Goal: Task Accomplishment & Management: Use online tool/utility

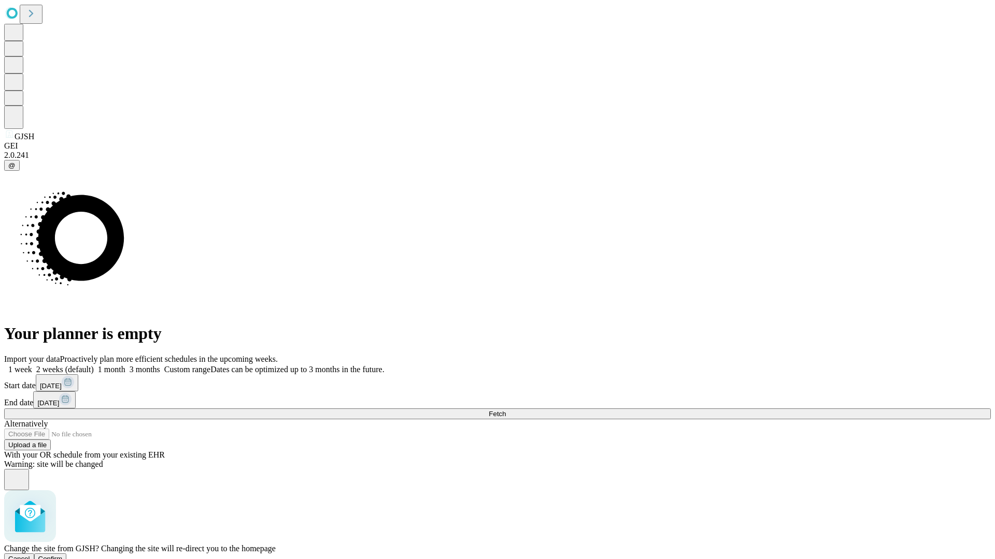
click at [63, 555] on span "Confirm" at bounding box center [50, 559] width 24 height 8
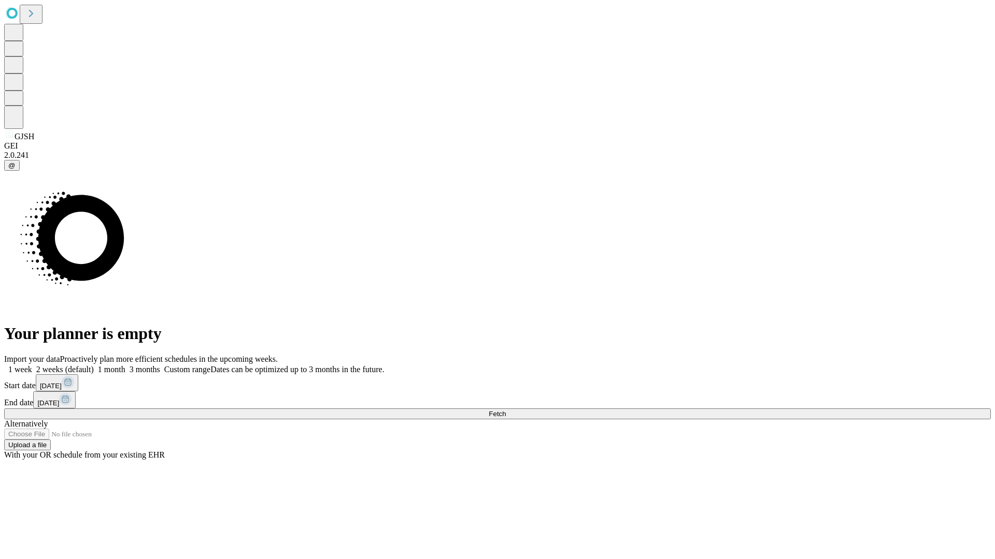
click at [94, 365] on label "2 weeks (default)" at bounding box center [63, 369] width 62 height 9
click at [506, 410] on span "Fetch" at bounding box center [496, 414] width 17 height 8
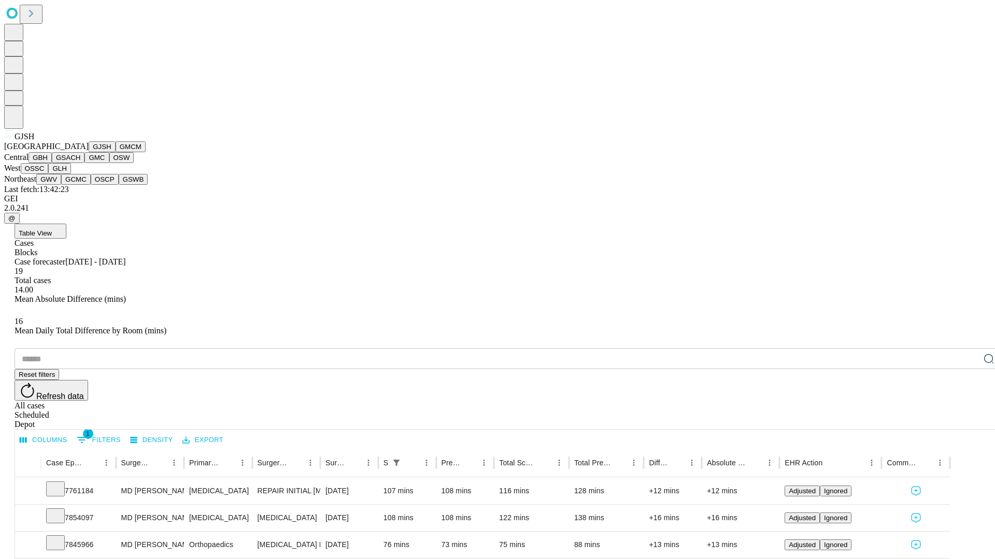
click at [116, 152] on button "GMCM" at bounding box center [131, 146] width 30 height 11
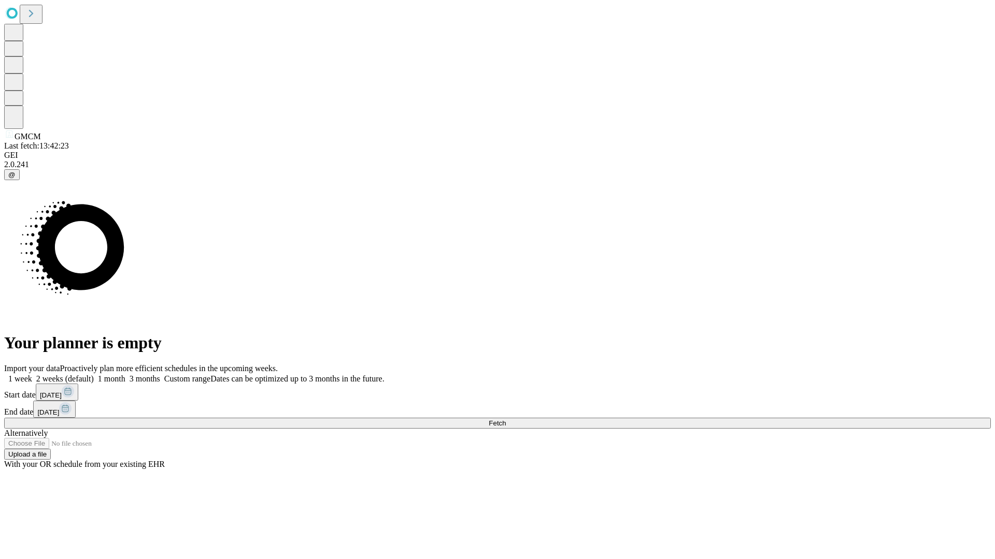
click at [506, 420] on span "Fetch" at bounding box center [496, 424] width 17 height 8
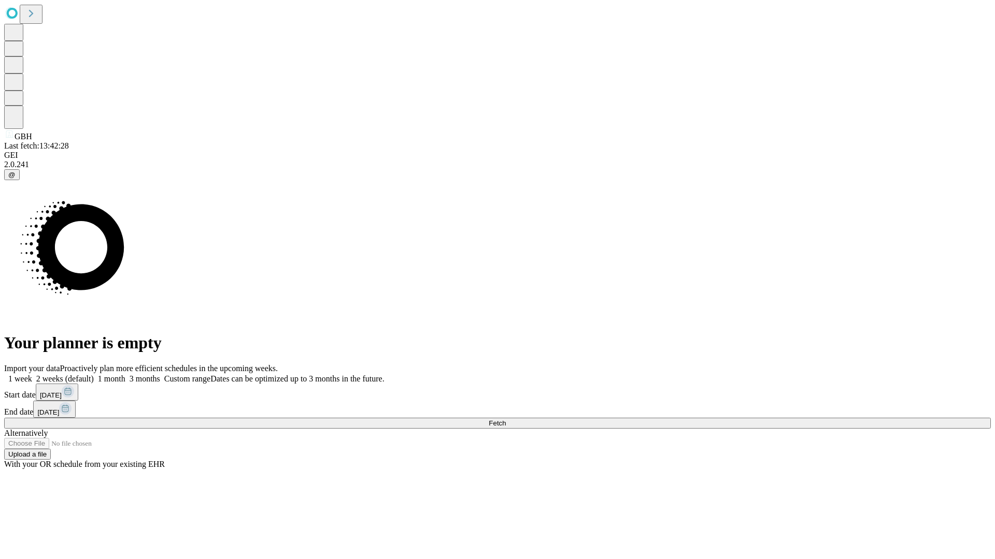
click at [94, 375] on label "2 weeks (default)" at bounding box center [63, 379] width 62 height 9
click at [506, 420] on span "Fetch" at bounding box center [496, 424] width 17 height 8
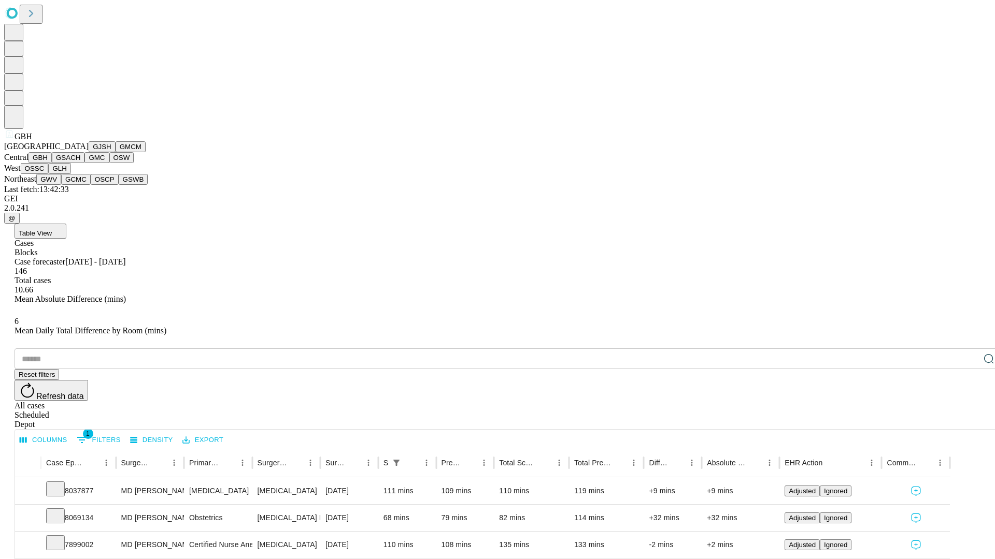
click at [80, 163] on button "GSACH" at bounding box center [68, 157] width 33 height 11
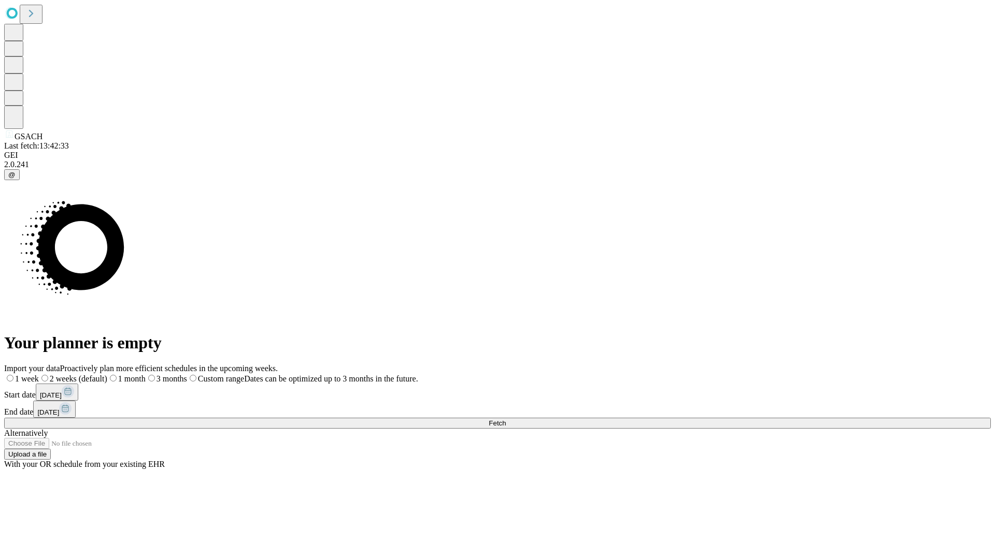
click at [506, 420] on span "Fetch" at bounding box center [496, 424] width 17 height 8
click at [94, 375] on label "2 weeks (default)" at bounding box center [63, 379] width 62 height 9
click at [506, 420] on span "Fetch" at bounding box center [496, 424] width 17 height 8
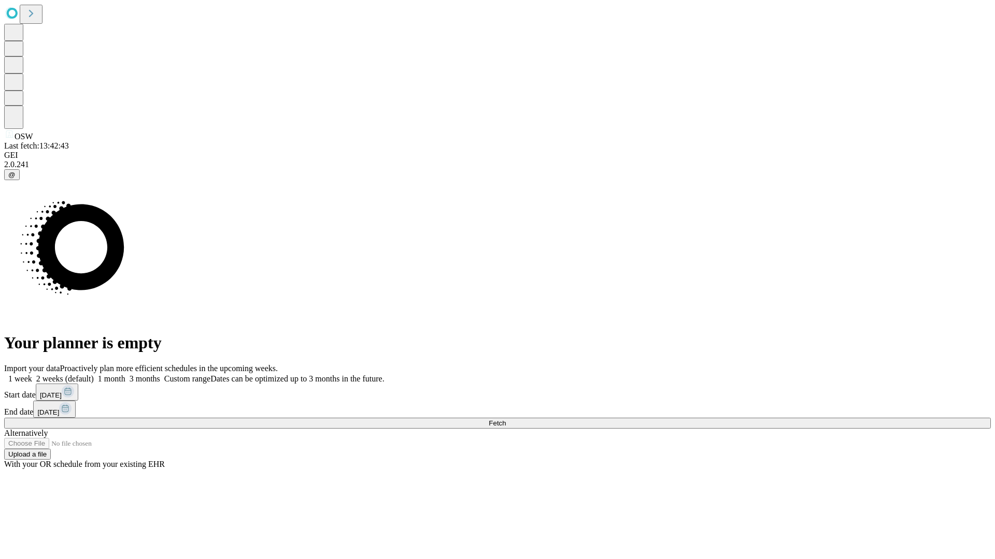
click at [506, 420] on span "Fetch" at bounding box center [496, 424] width 17 height 8
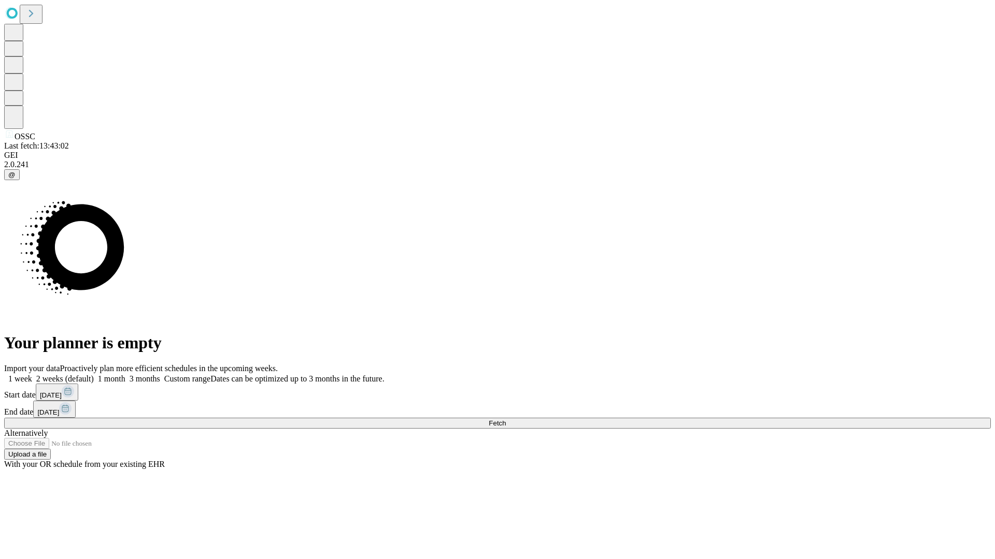
click at [94, 375] on label "2 weeks (default)" at bounding box center [63, 379] width 62 height 9
click at [506, 420] on span "Fetch" at bounding box center [496, 424] width 17 height 8
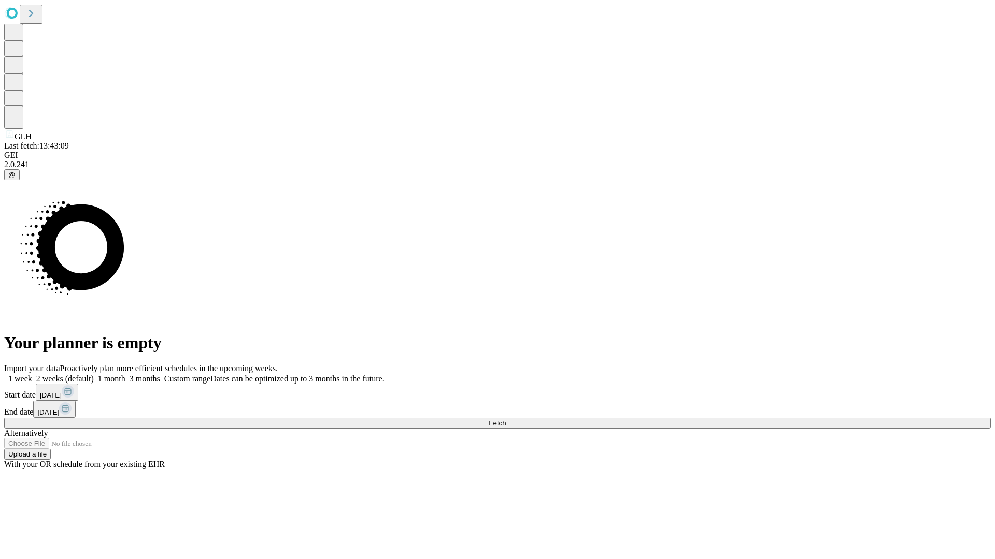
click at [94, 375] on label "2 weeks (default)" at bounding box center [63, 379] width 62 height 9
click at [506, 420] on span "Fetch" at bounding box center [496, 424] width 17 height 8
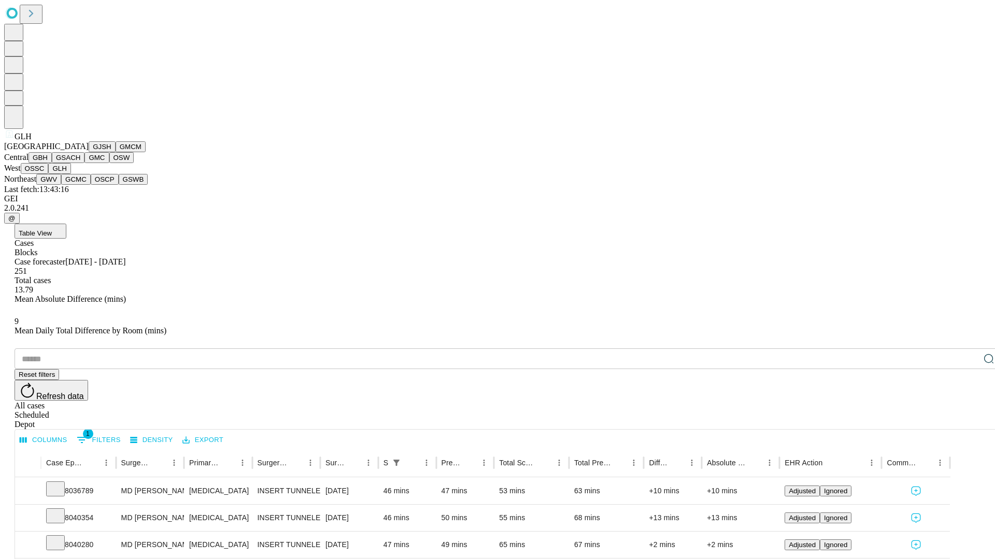
click at [61, 185] on button "GWV" at bounding box center [48, 179] width 25 height 11
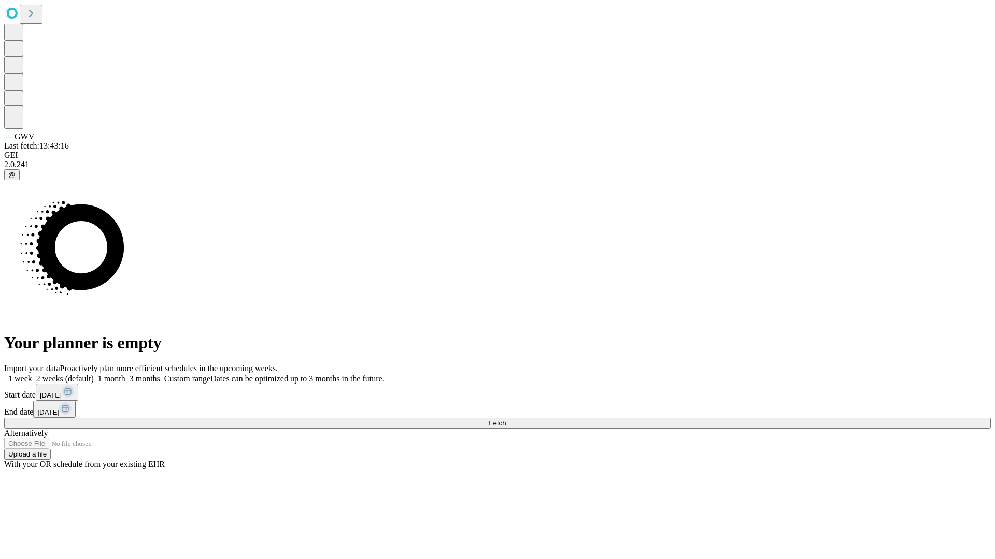
click at [94, 375] on label "2 weeks (default)" at bounding box center [63, 379] width 62 height 9
click at [506, 420] on span "Fetch" at bounding box center [496, 424] width 17 height 8
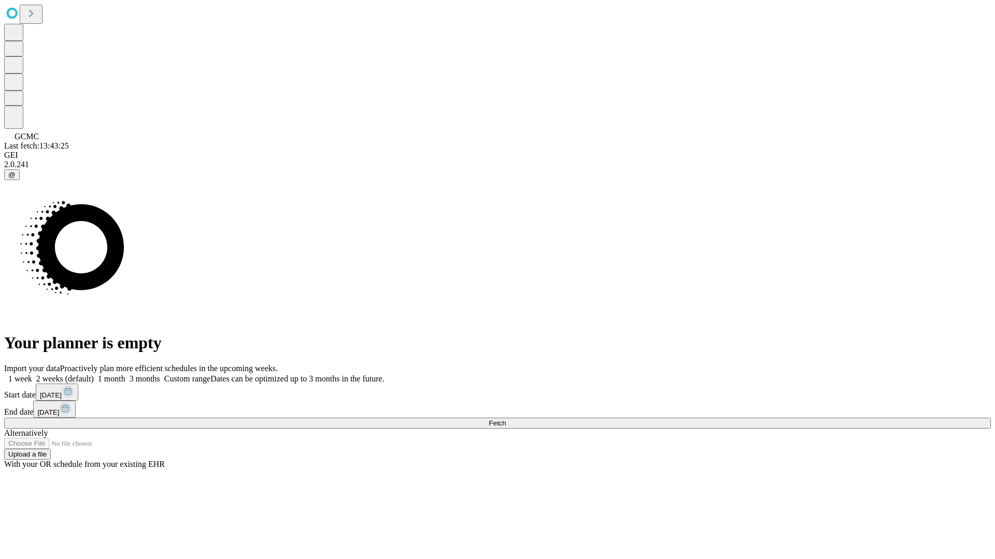
click at [94, 375] on label "2 weeks (default)" at bounding box center [63, 379] width 62 height 9
click at [506, 420] on span "Fetch" at bounding box center [496, 424] width 17 height 8
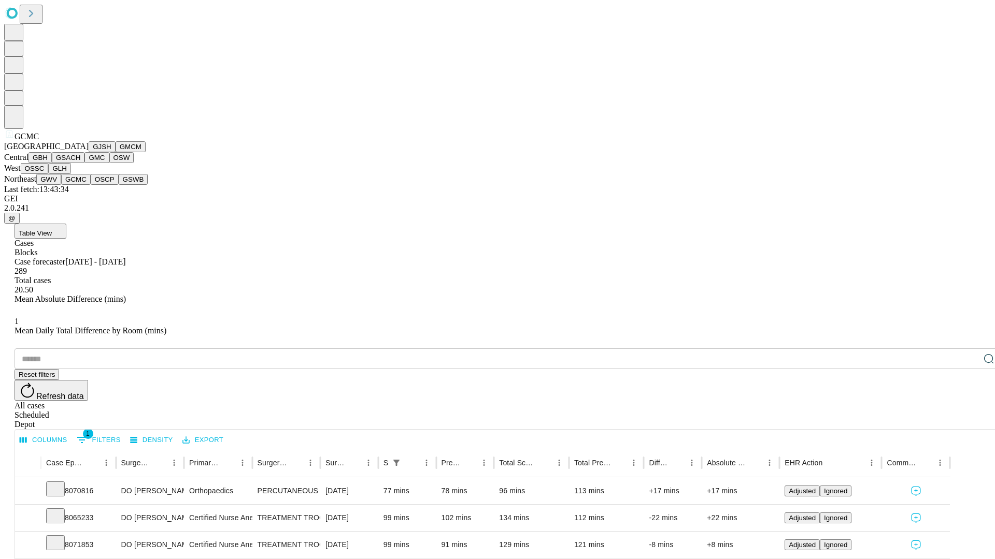
click at [91, 185] on button "OSCP" at bounding box center [105, 179] width 28 height 11
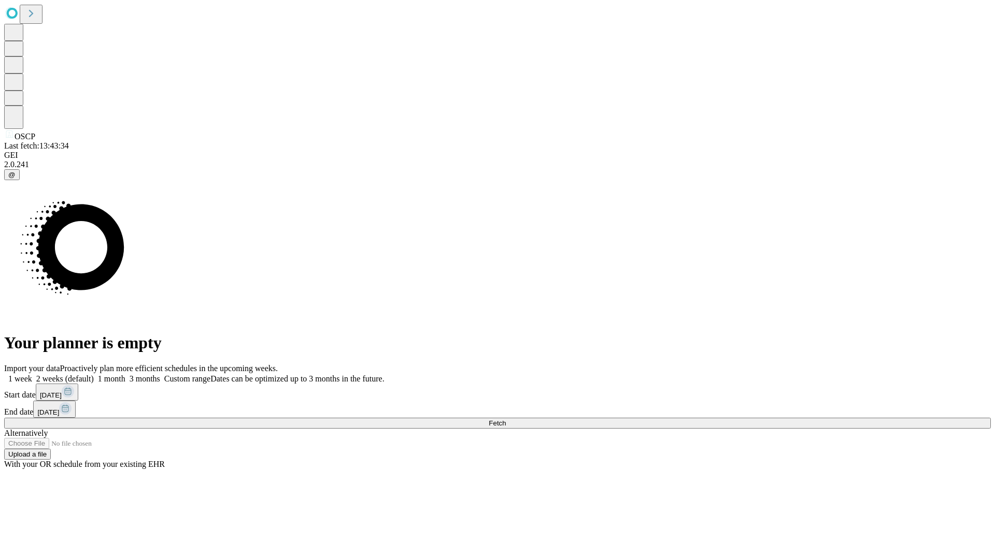
click at [94, 375] on label "2 weeks (default)" at bounding box center [63, 379] width 62 height 9
click at [506, 420] on span "Fetch" at bounding box center [496, 424] width 17 height 8
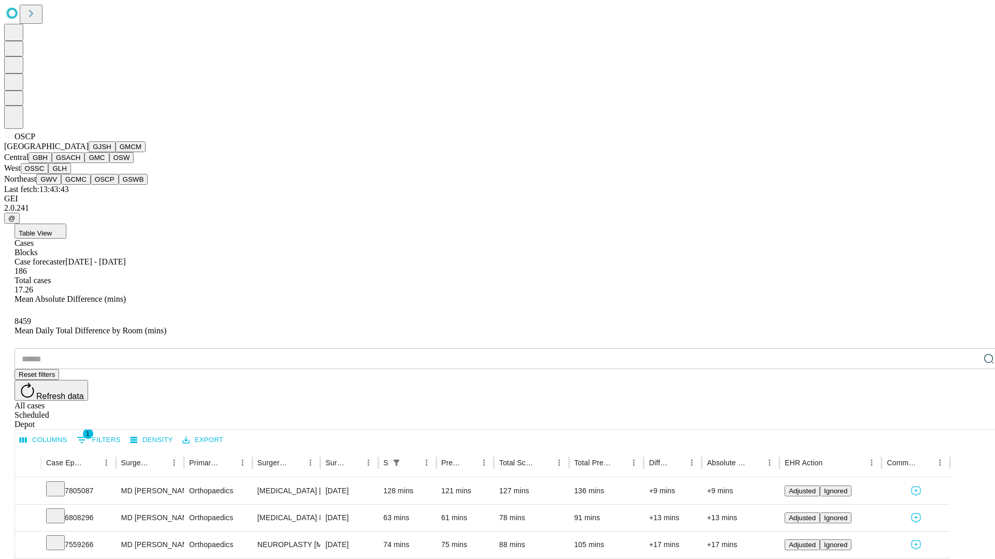
click at [119, 185] on button "GSWB" at bounding box center [134, 179] width 30 height 11
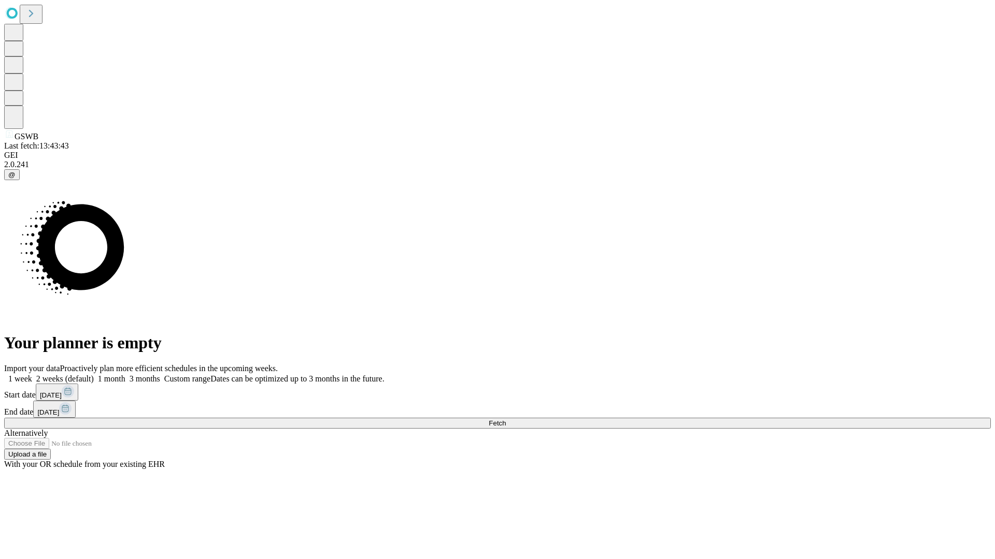
click at [94, 375] on label "2 weeks (default)" at bounding box center [63, 379] width 62 height 9
click at [506, 420] on span "Fetch" at bounding box center [496, 424] width 17 height 8
